Goal: Information Seeking & Learning: Check status

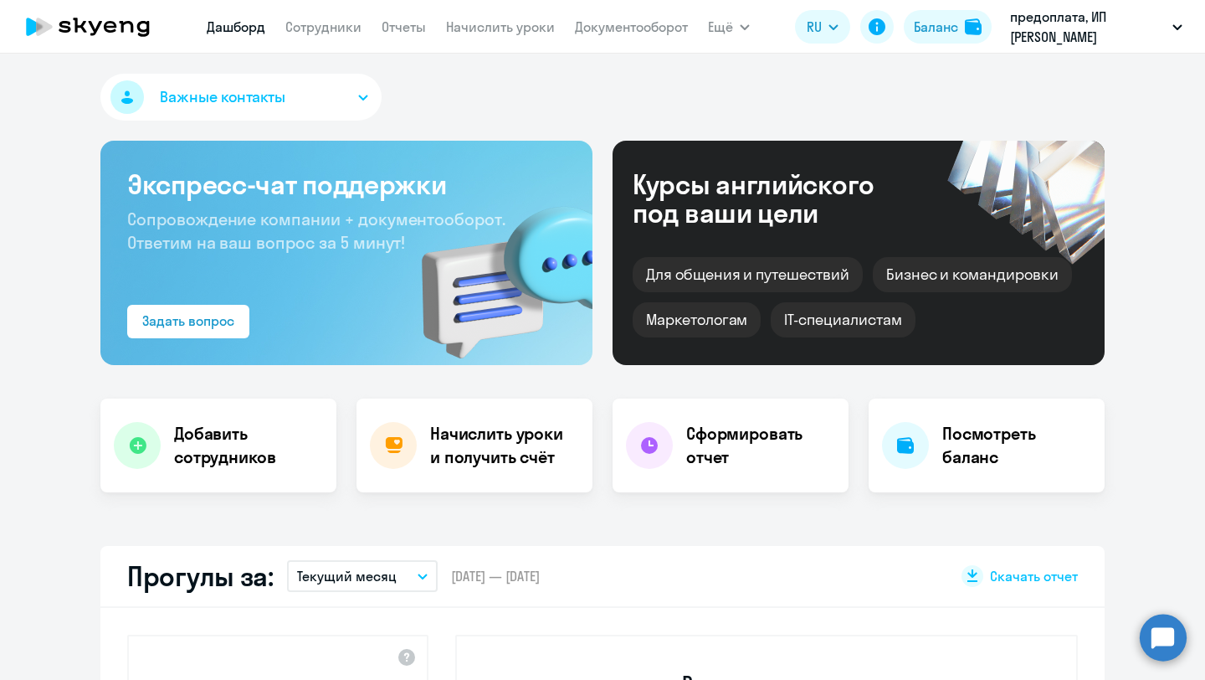
select select "30"
click at [338, 19] on link "Сотрудники" at bounding box center [323, 26] width 76 height 17
select select "30"
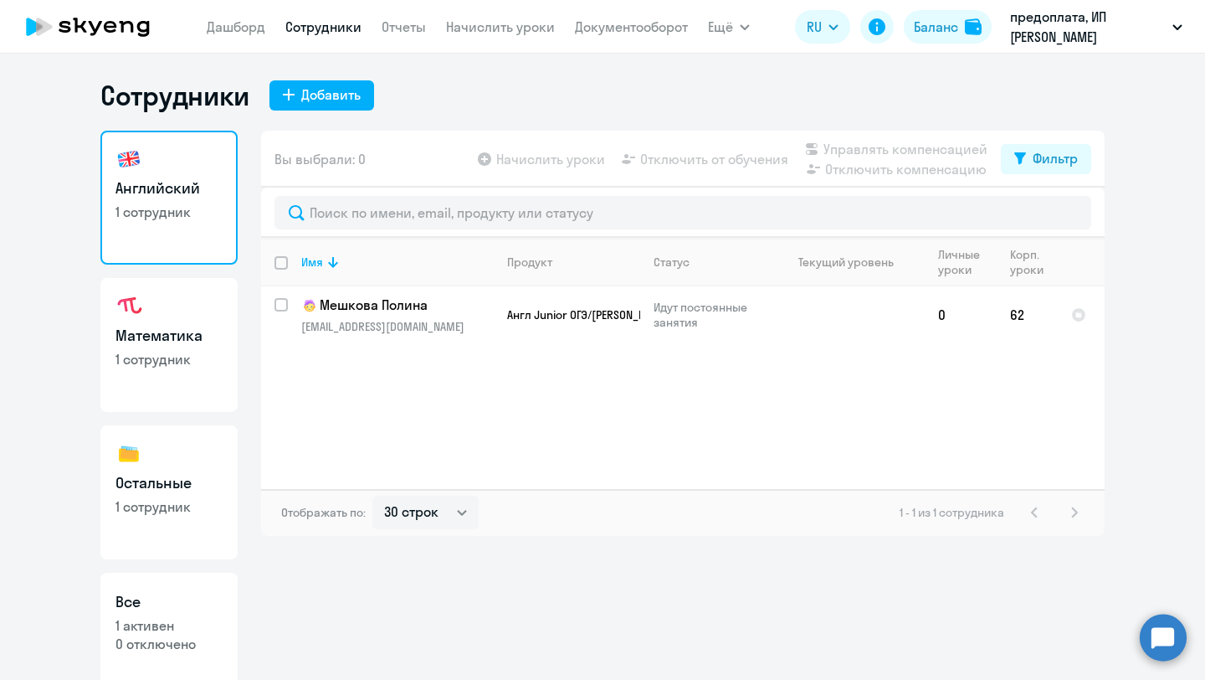
scroll to position [27, 0]
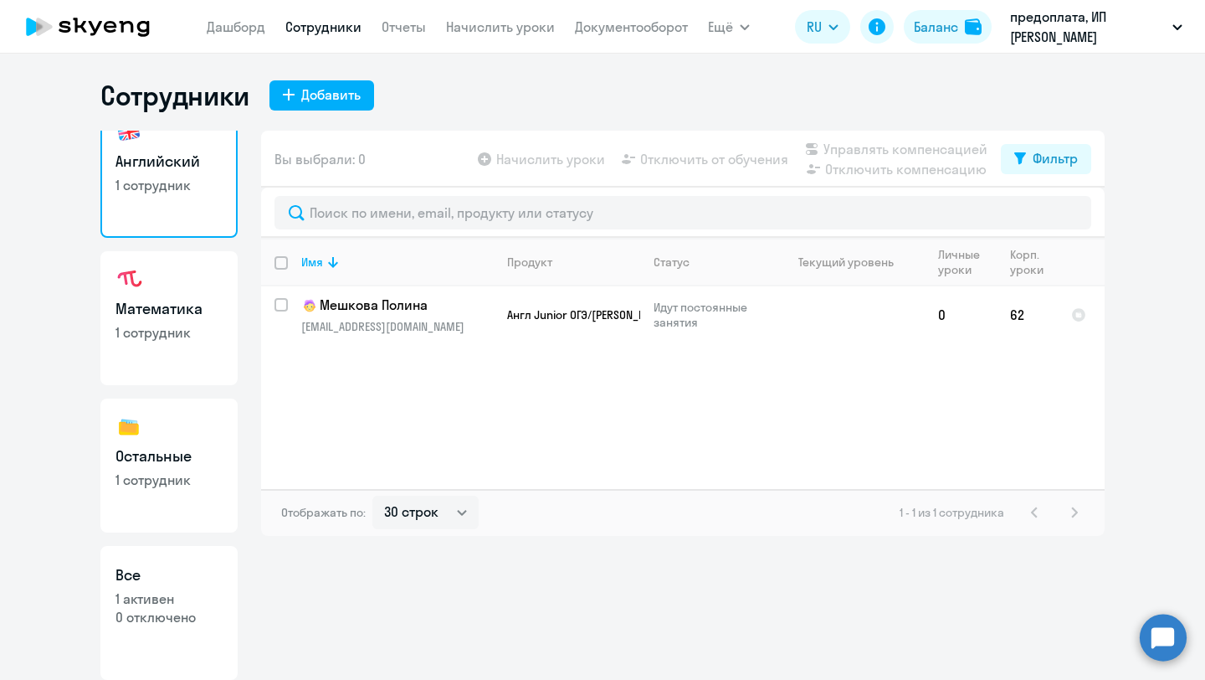
click at [156, 581] on h3 "Все" at bounding box center [169, 575] width 107 height 22
select select "30"
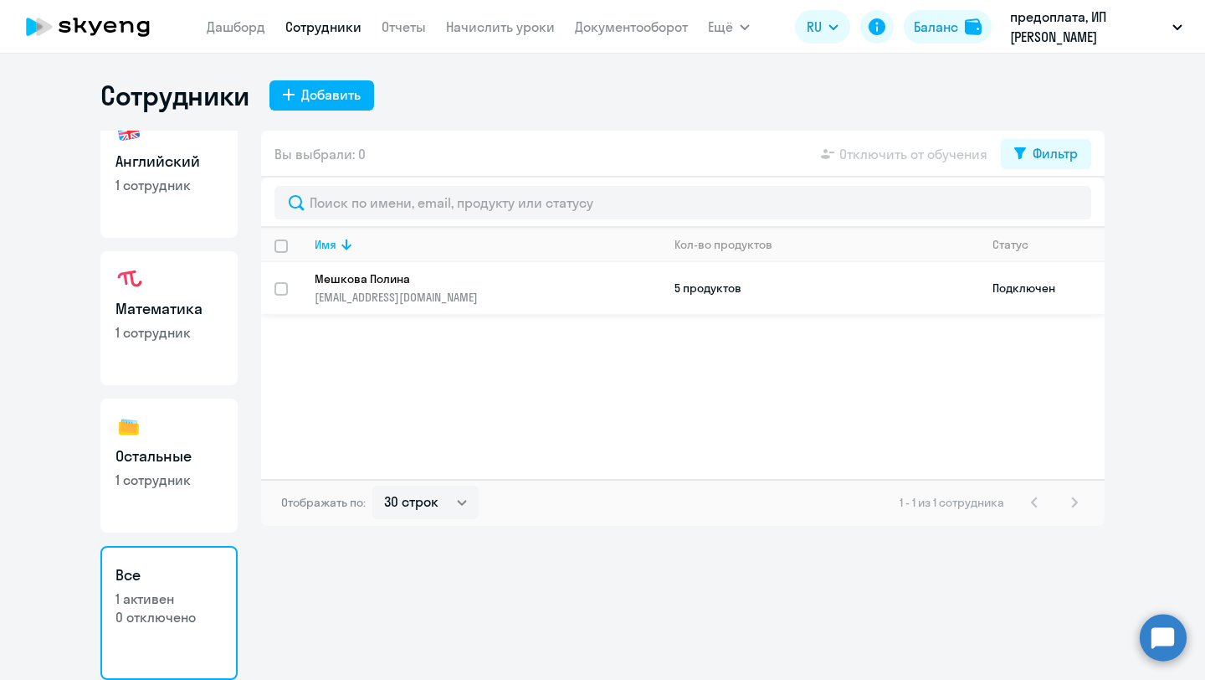
click at [721, 279] on td "5 продуктов" at bounding box center [820, 288] width 318 height 52
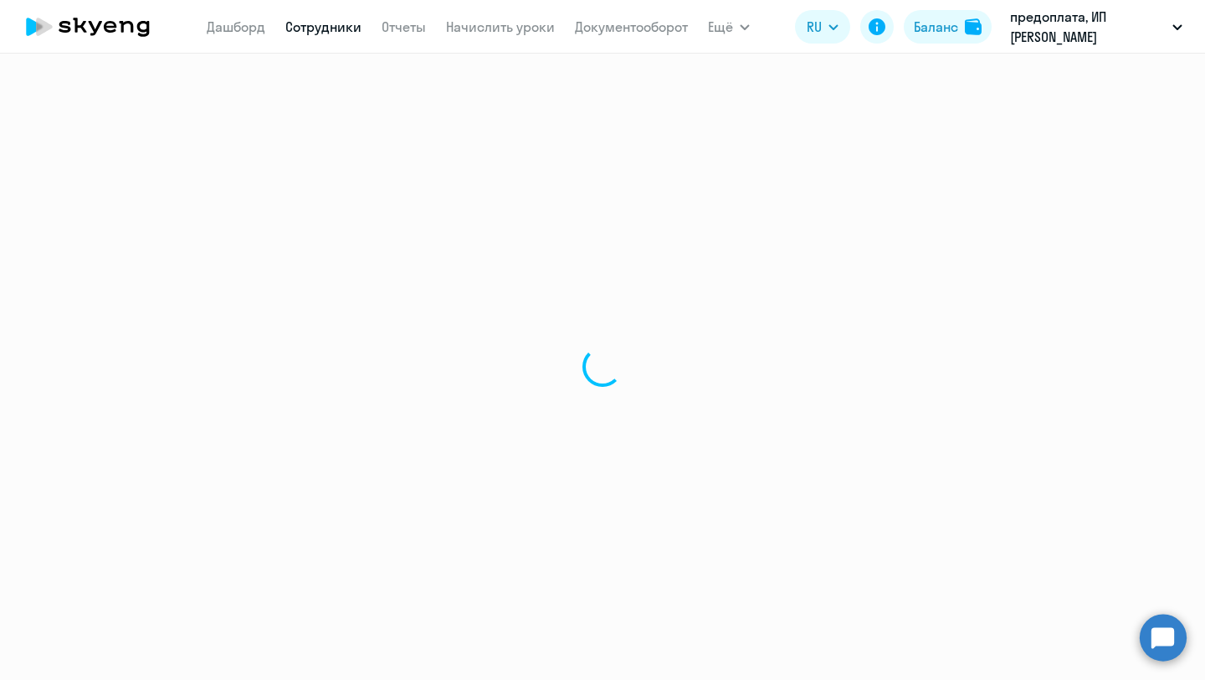
select select "english"
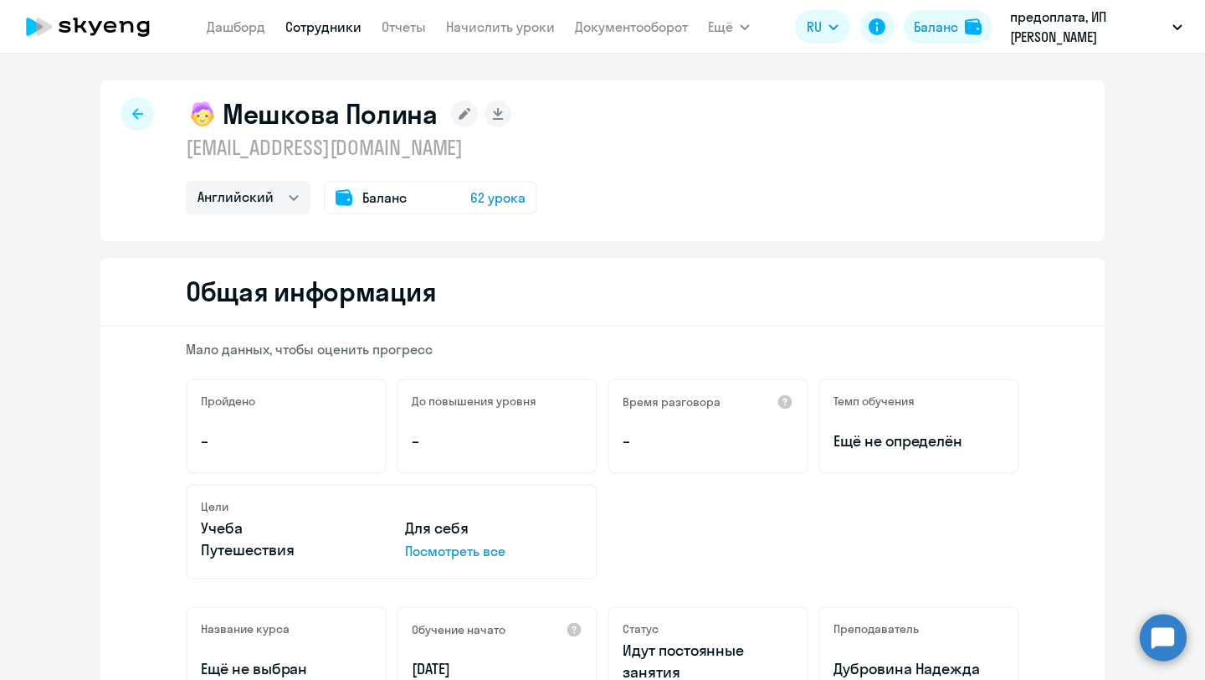
click at [139, 105] on div at bounding box center [137, 113] width 33 height 33
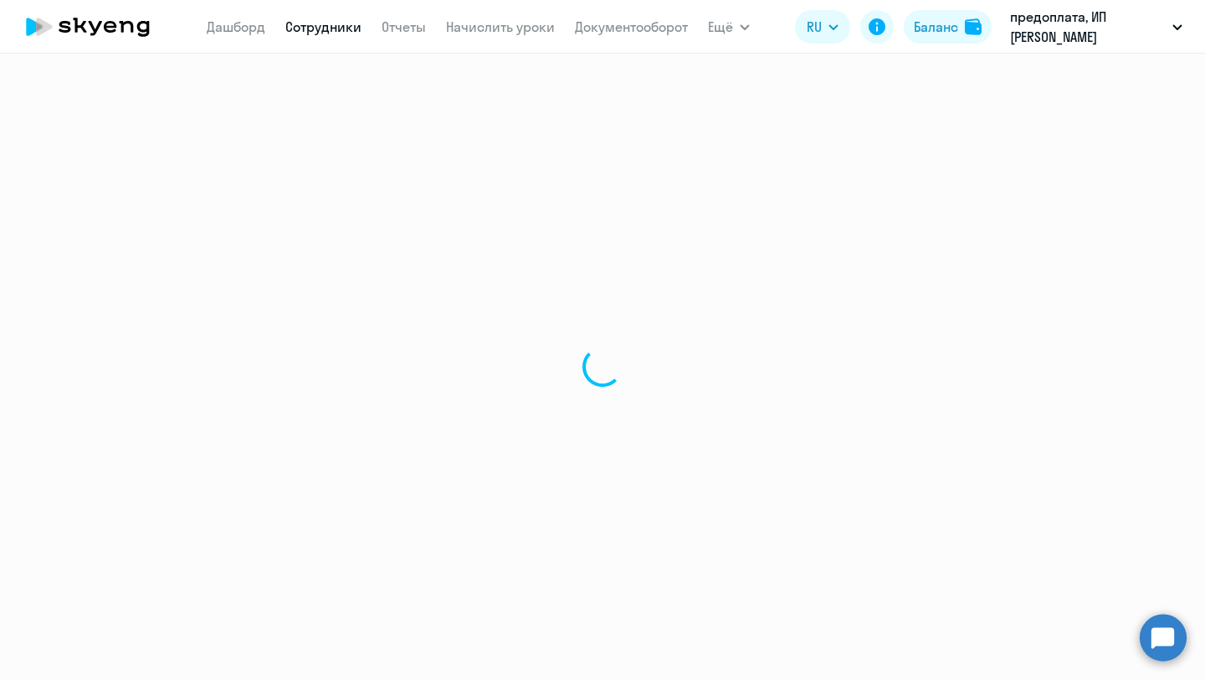
select select "30"
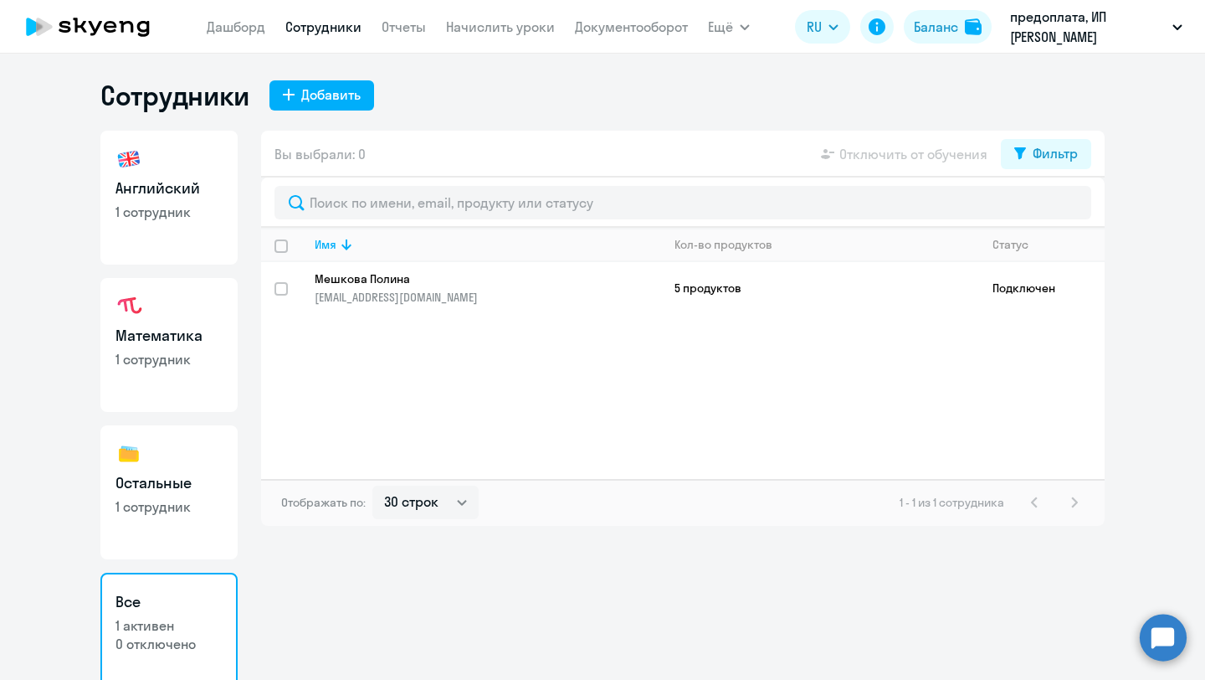
click at [201, 462] on link "Остальные 1 сотрудник" at bounding box center [168, 492] width 137 height 134
select select "30"
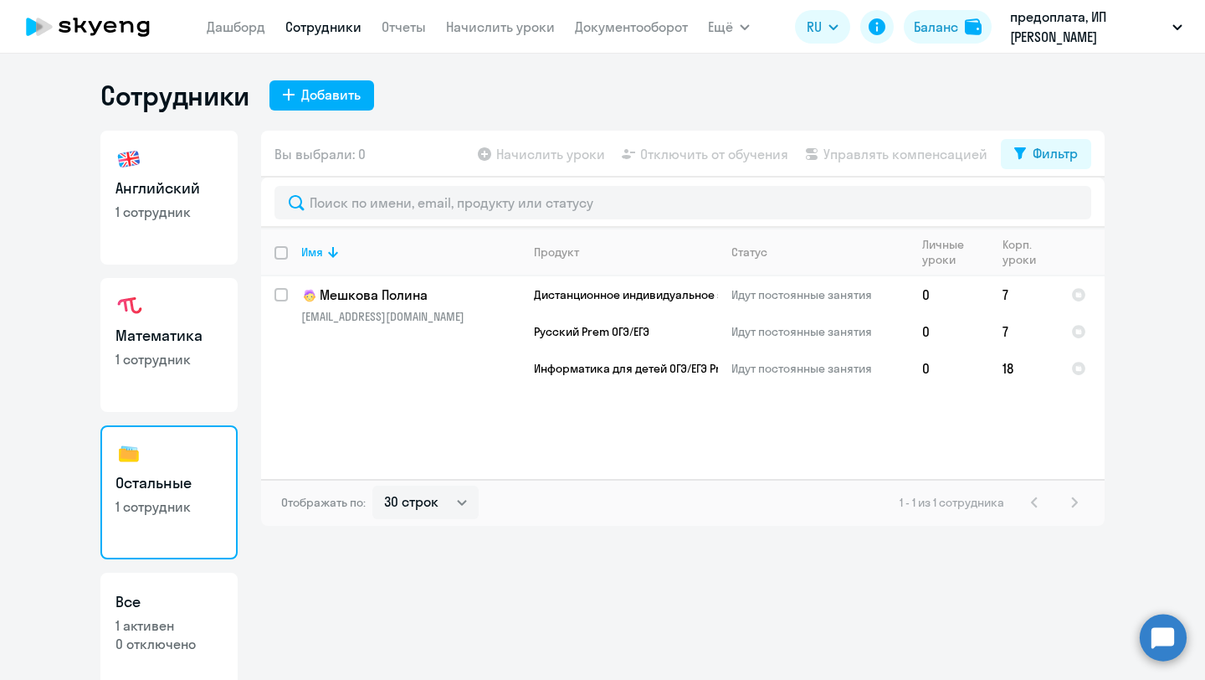
click at [167, 327] on h3 "Математика" at bounding box center [169, 336] width 107 height 22
select select "30"
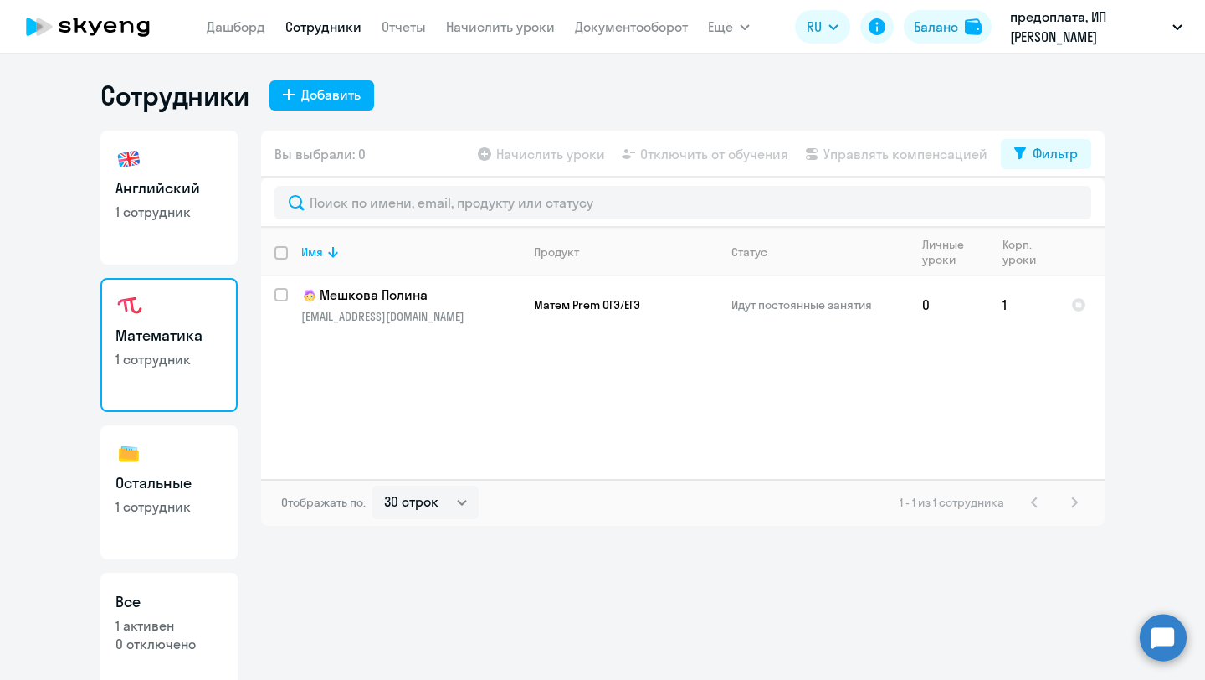
click at [183, 164] on link "Английский 1 сотрудник" at bounding box center [168, 198] width 137 height 134
select select "30"
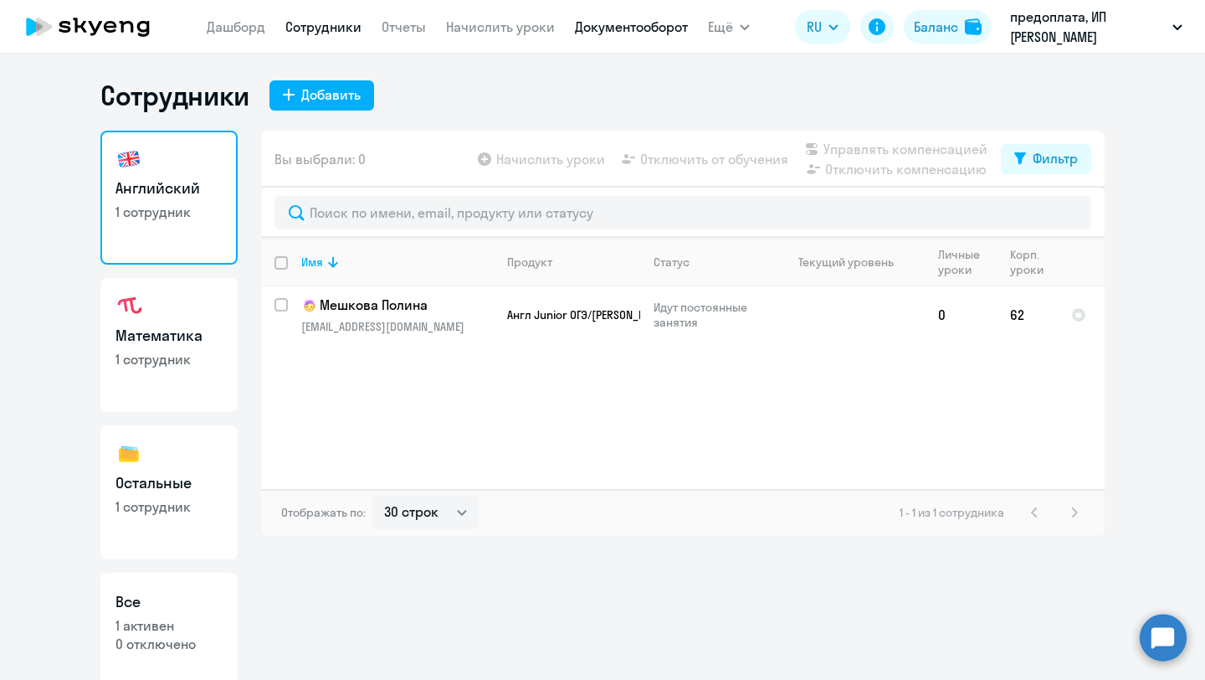
click at [676, 23] on link "Документооборот" at bounding box center [631, 26] width 113 height 17
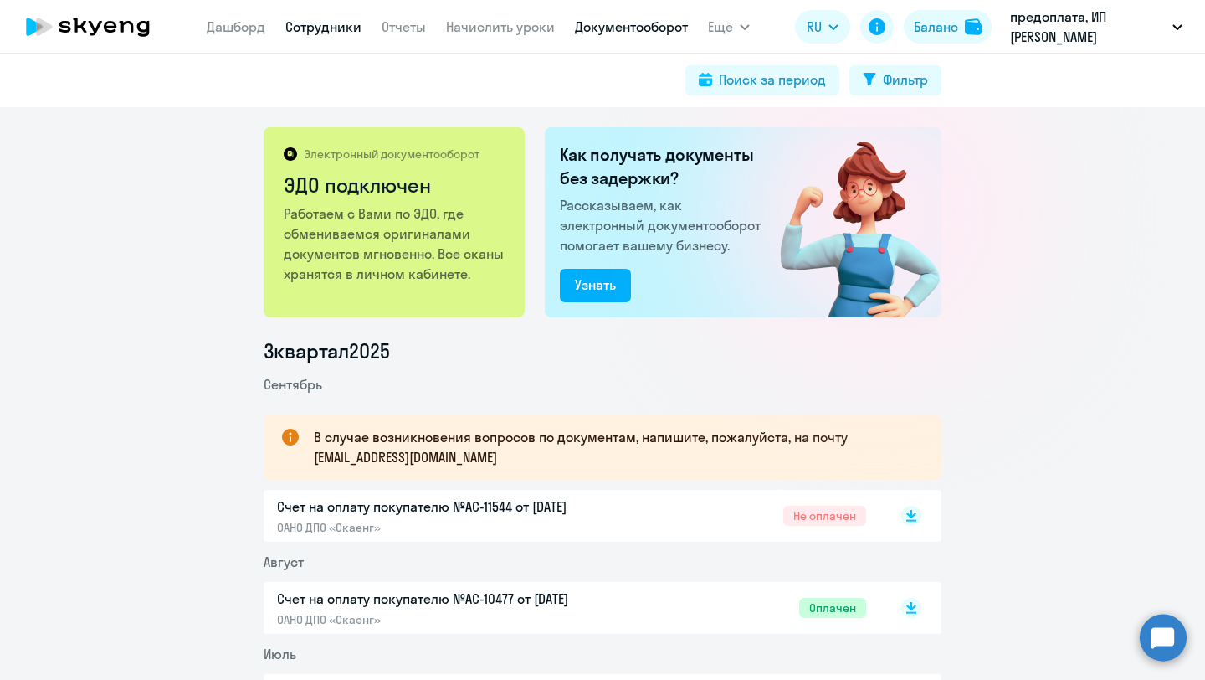
click at [341, 28] on link "Сотрудники" at bounding box center [323, 26] width 76 height 17
select select "30"
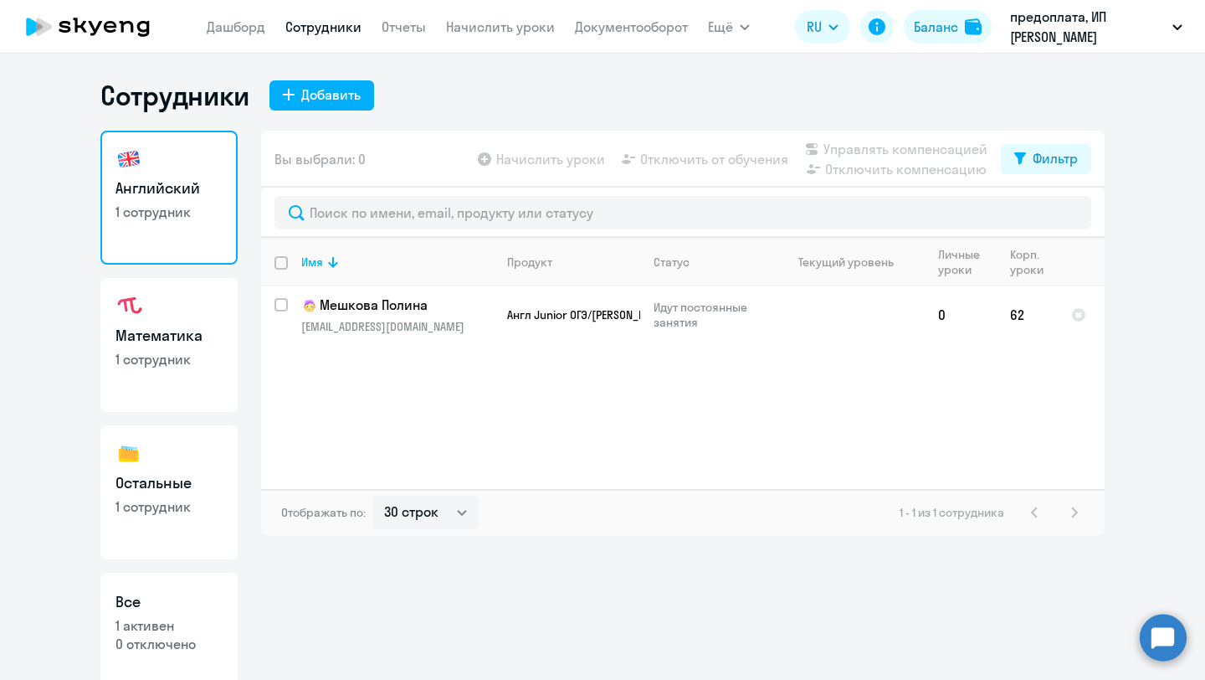
click at [183, 351] on p "1 сотрудник" at bounding box center [169, 359] width 107 height 18
select select "30"
